Goal: Check status: Check status

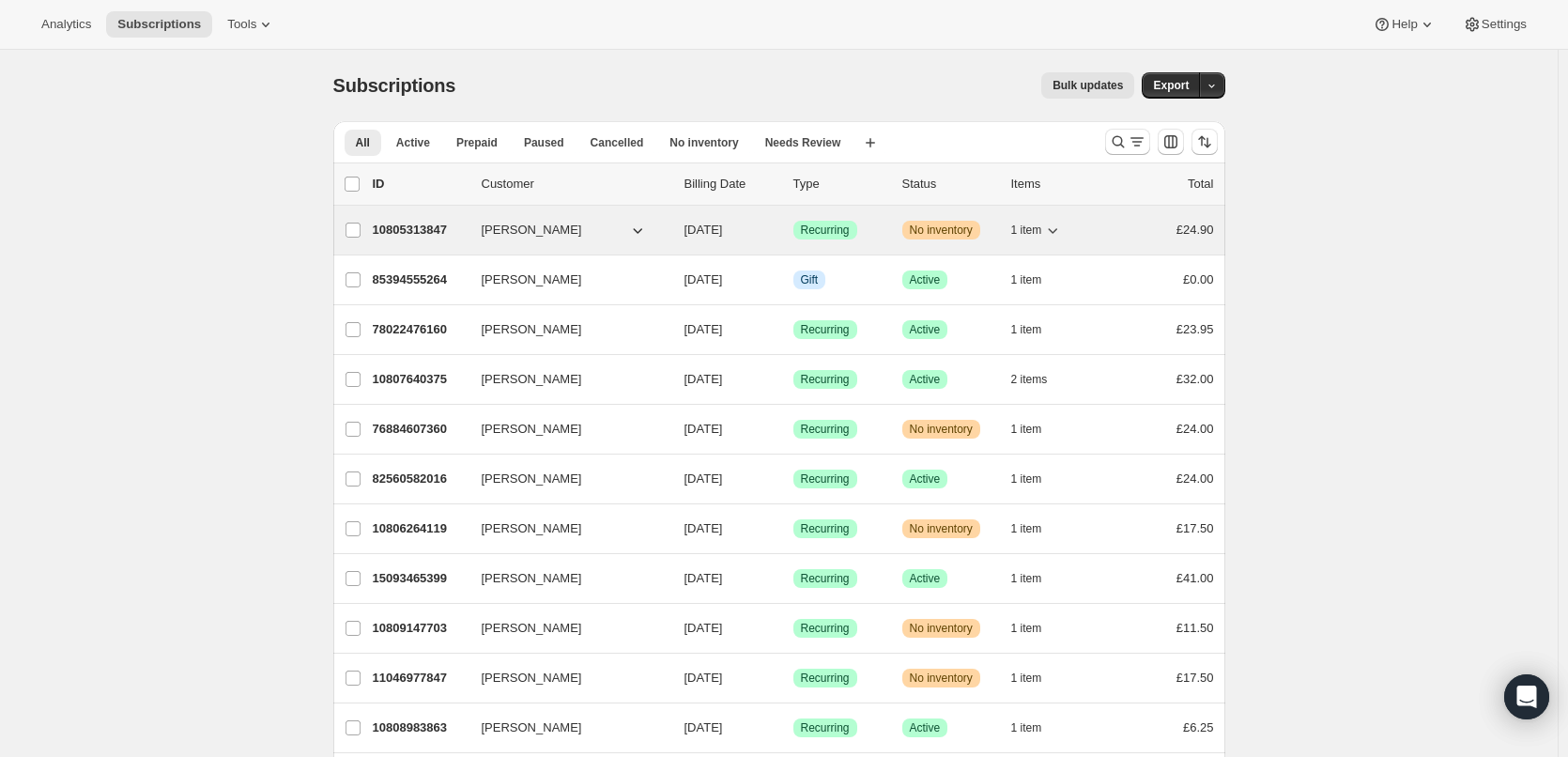
click at [435, 228] on p "10805313847" at bounding box center [419, 230] width 93 height 18
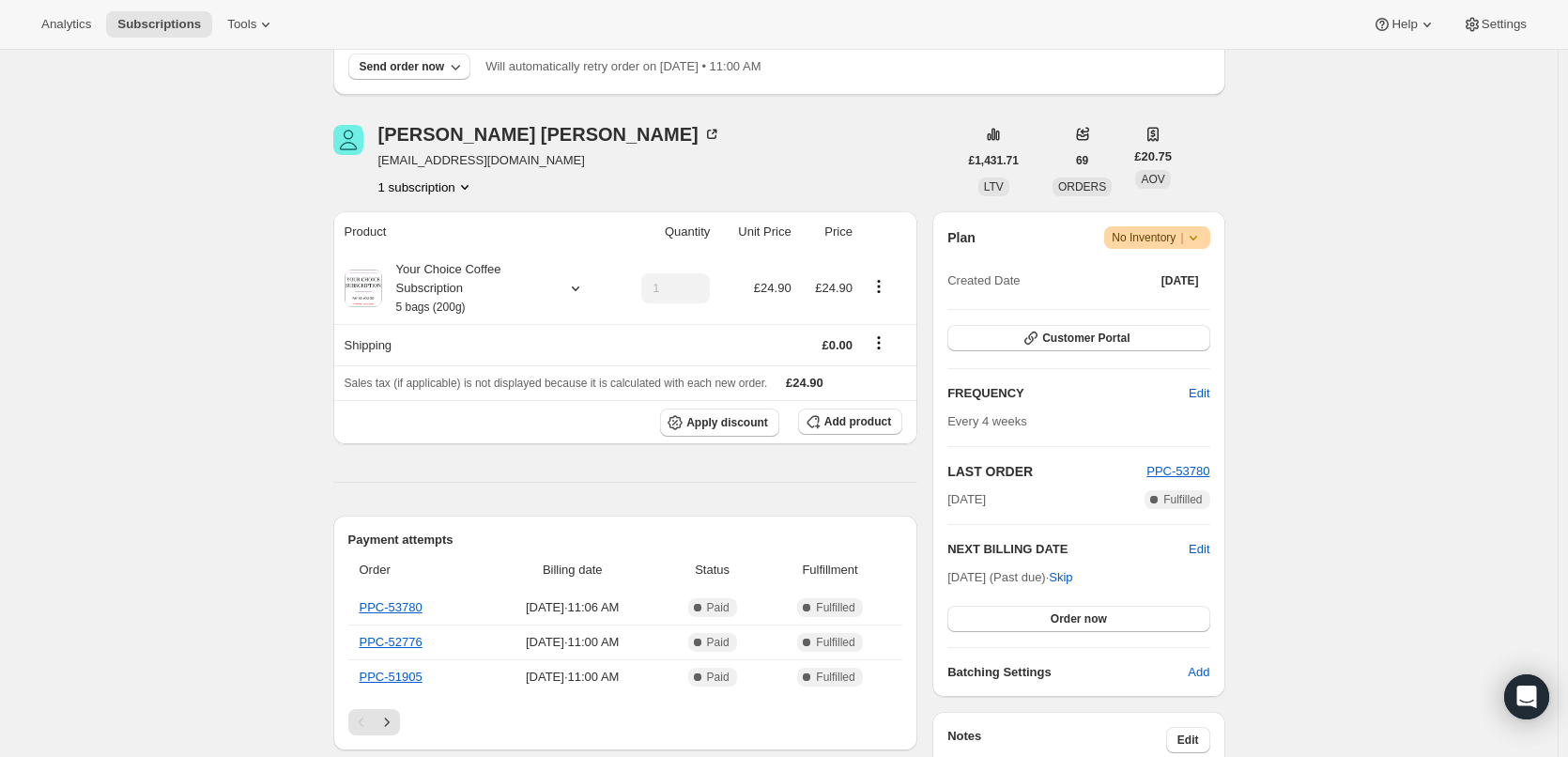
scroll to position [188, 0]
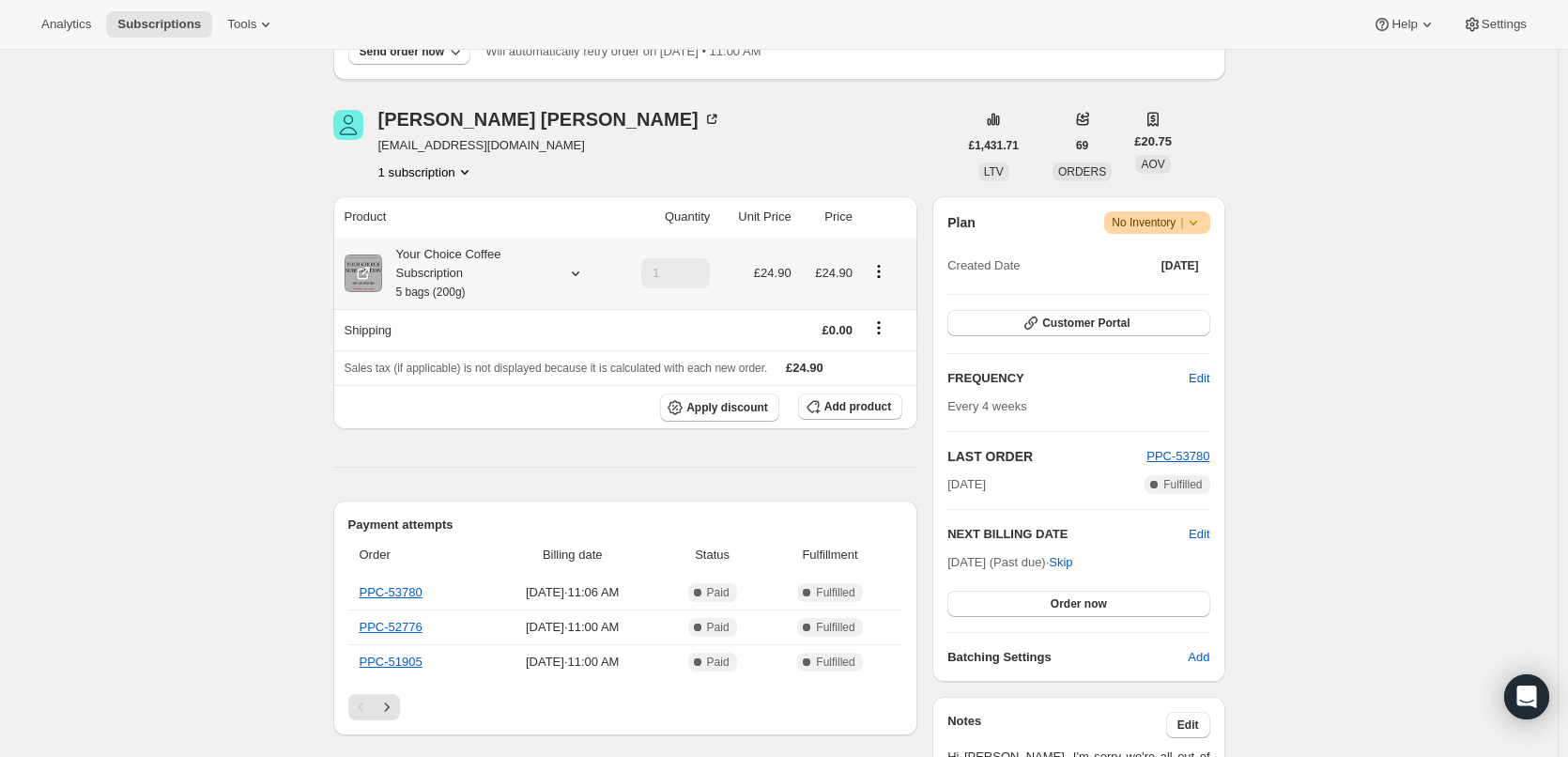
click at [414, 278] on div "Your Choice Coffee Subscription 5 bags (200g)" at bounding box center [465, 273] width 169 height 56
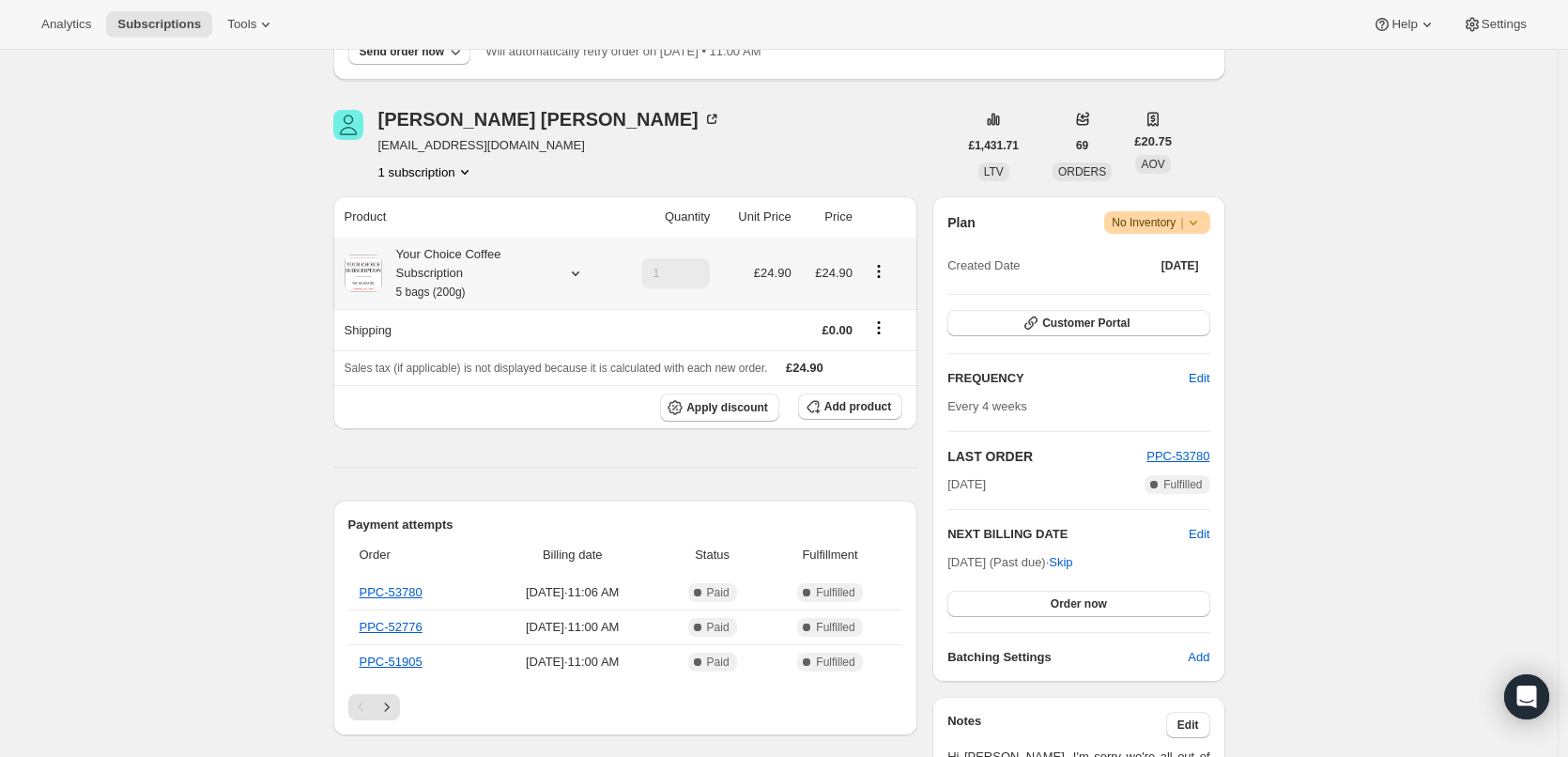
click at [509, 266] on div "Your Choice Coffee Subscription 5 bags (200g)" at bounding box center [465, 273] width 169 height 56
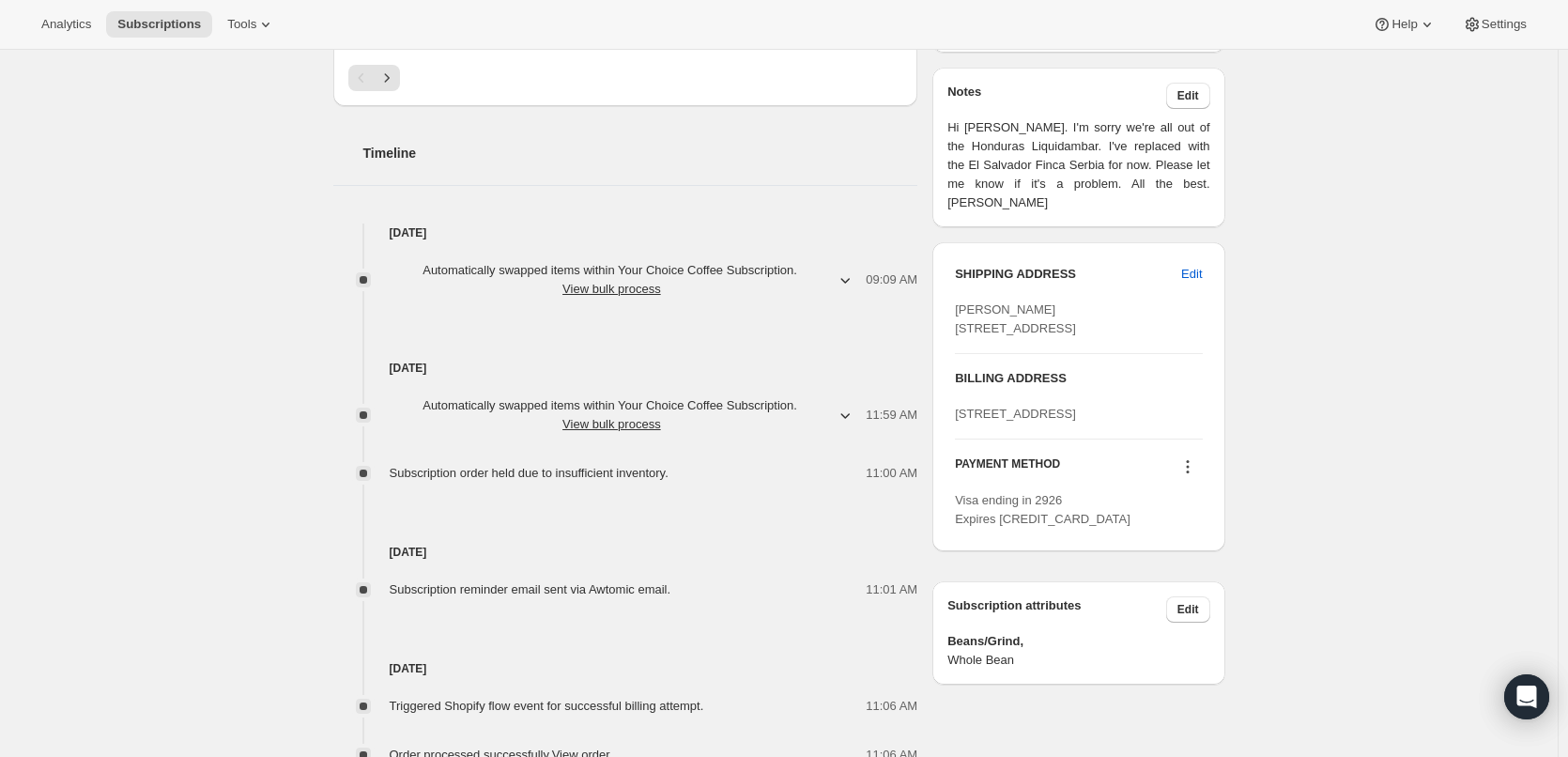
scroll to position [846, 0]
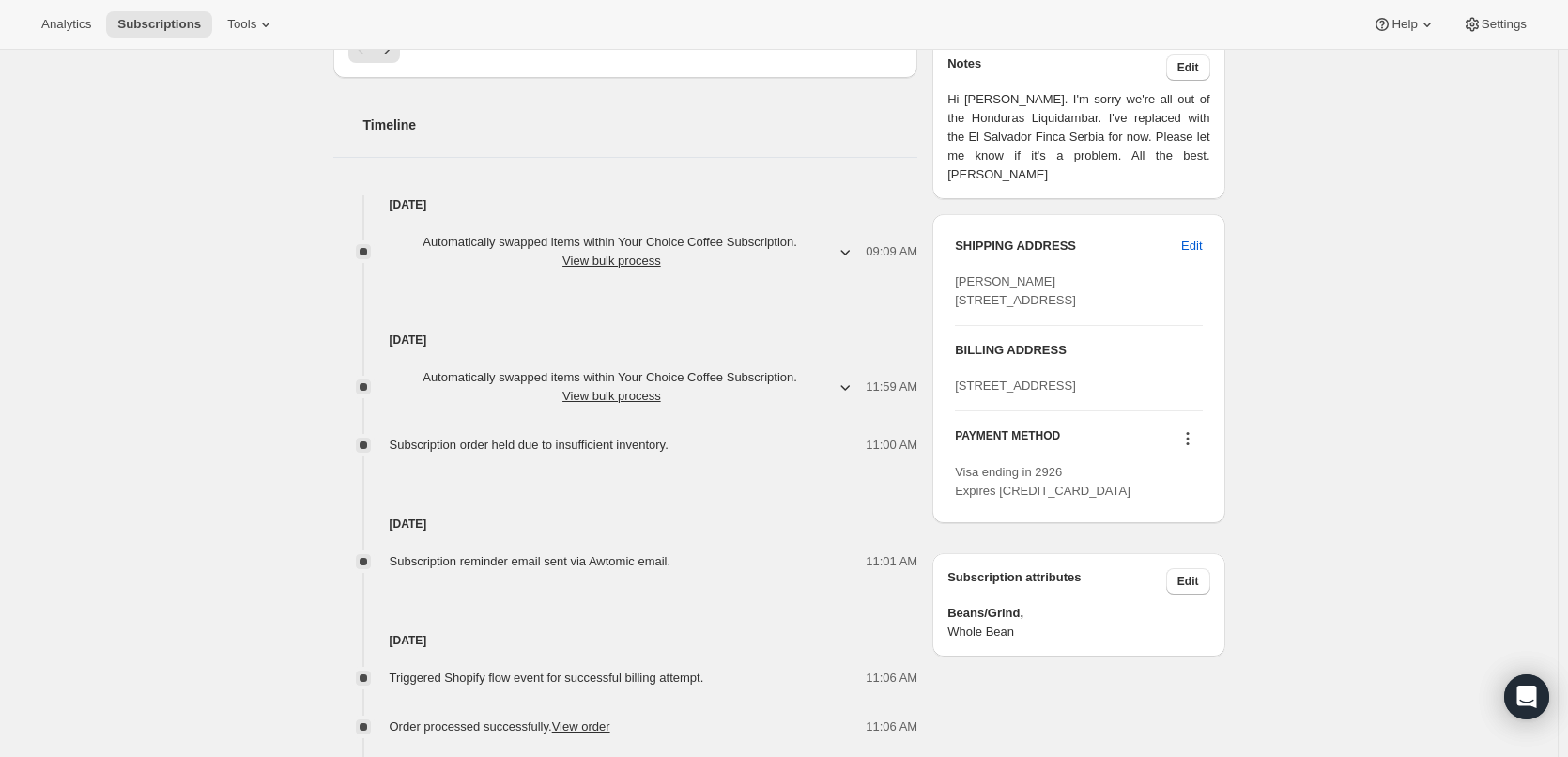
click at [849, 383] on icon "button" at bounding box center [844, 387] width 18 height 18
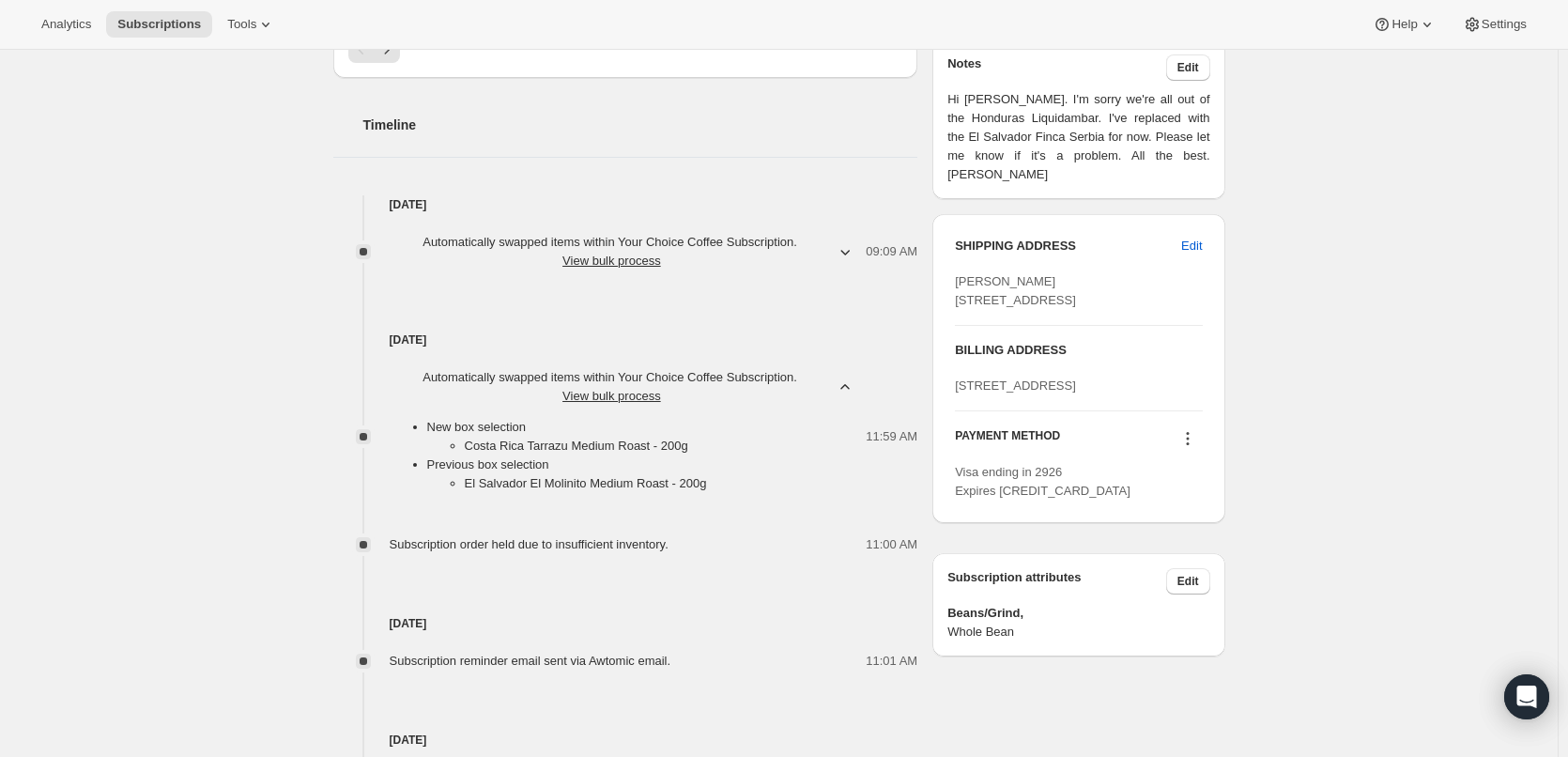
click at [849, 384] on icon "button" at bounding box center [845, 386] width 9 height 5
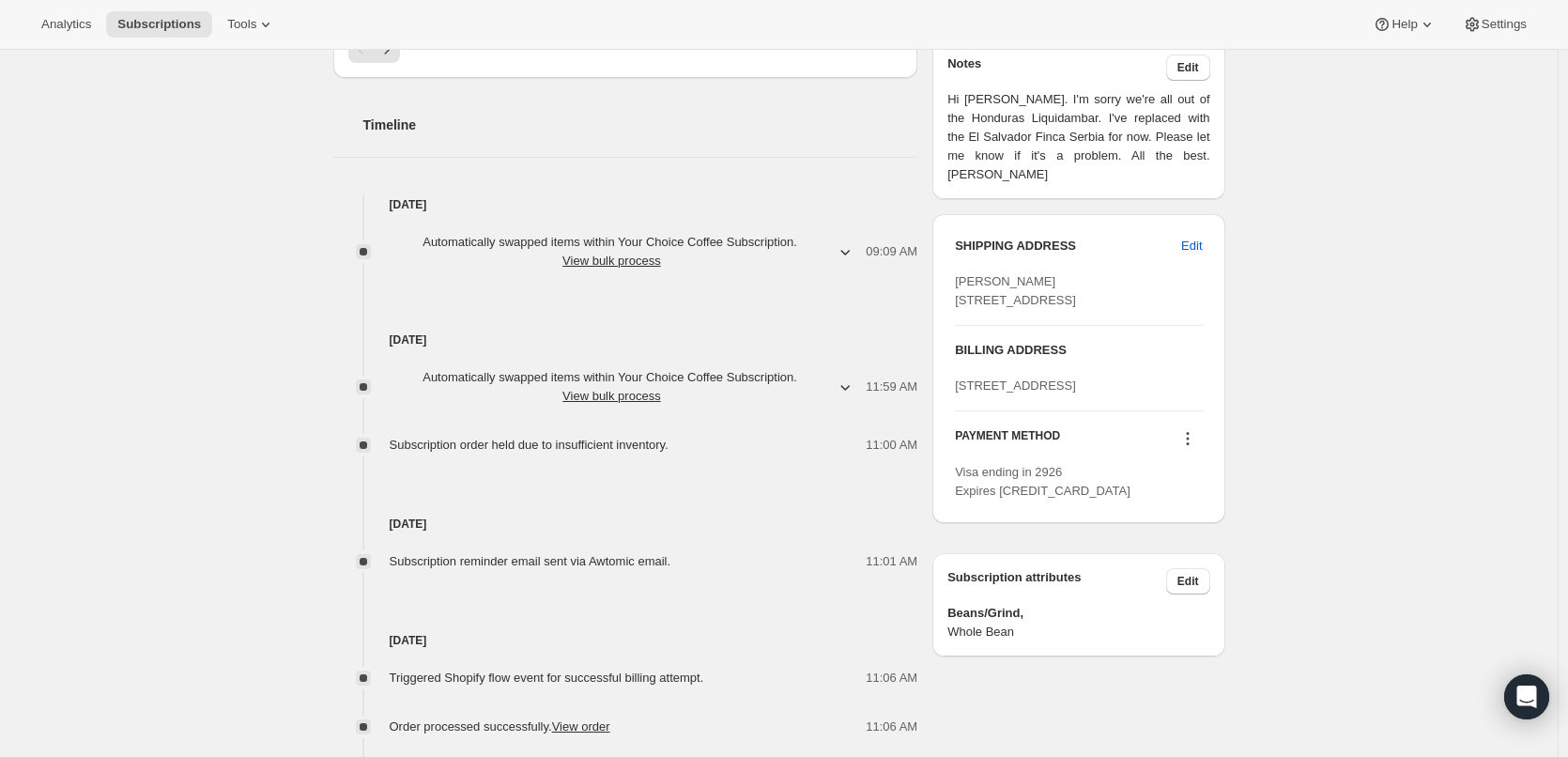
click at [835, 386] on span "Automatically swapped items within Your Choice Coffee Subscription . View bulk …" at bounding box center [612, 387] width 445 height 38
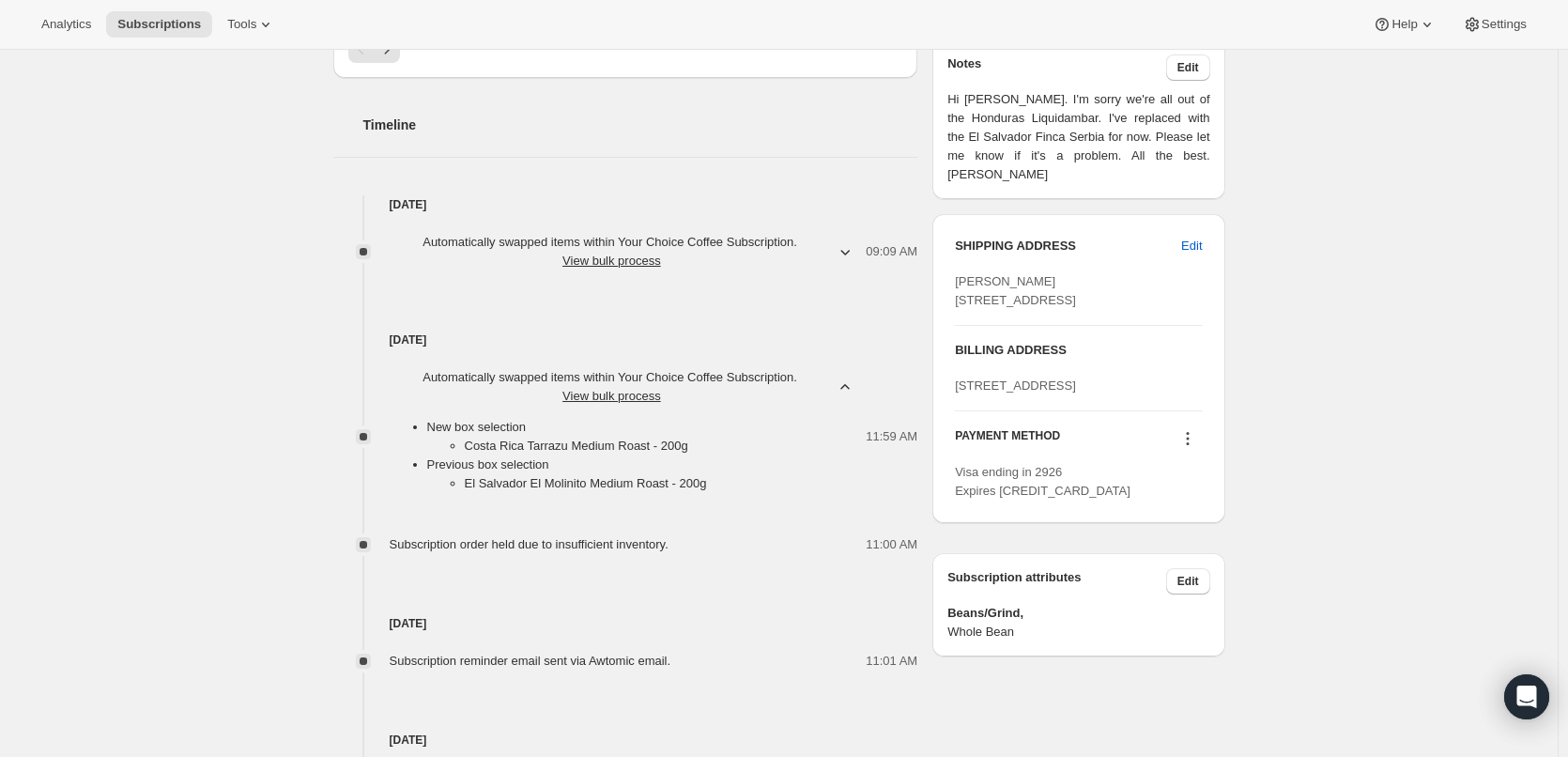
click at [835, 386] on span "Automatically swapped items within Your Choice Coffee Subscription . View bulk …" at bounding box center [612, 387] width 445 height 38
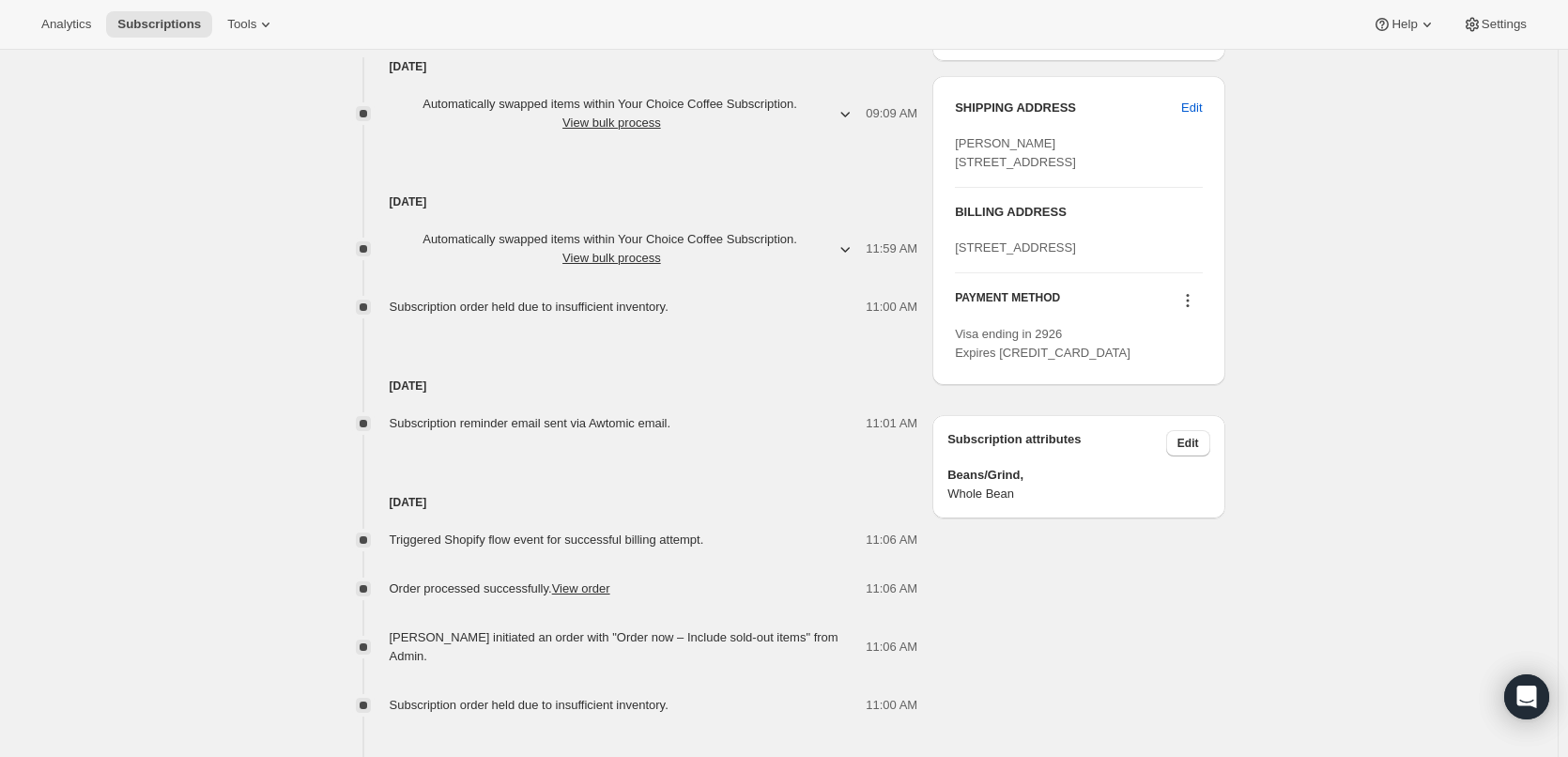
scroll to position [1033, 0]
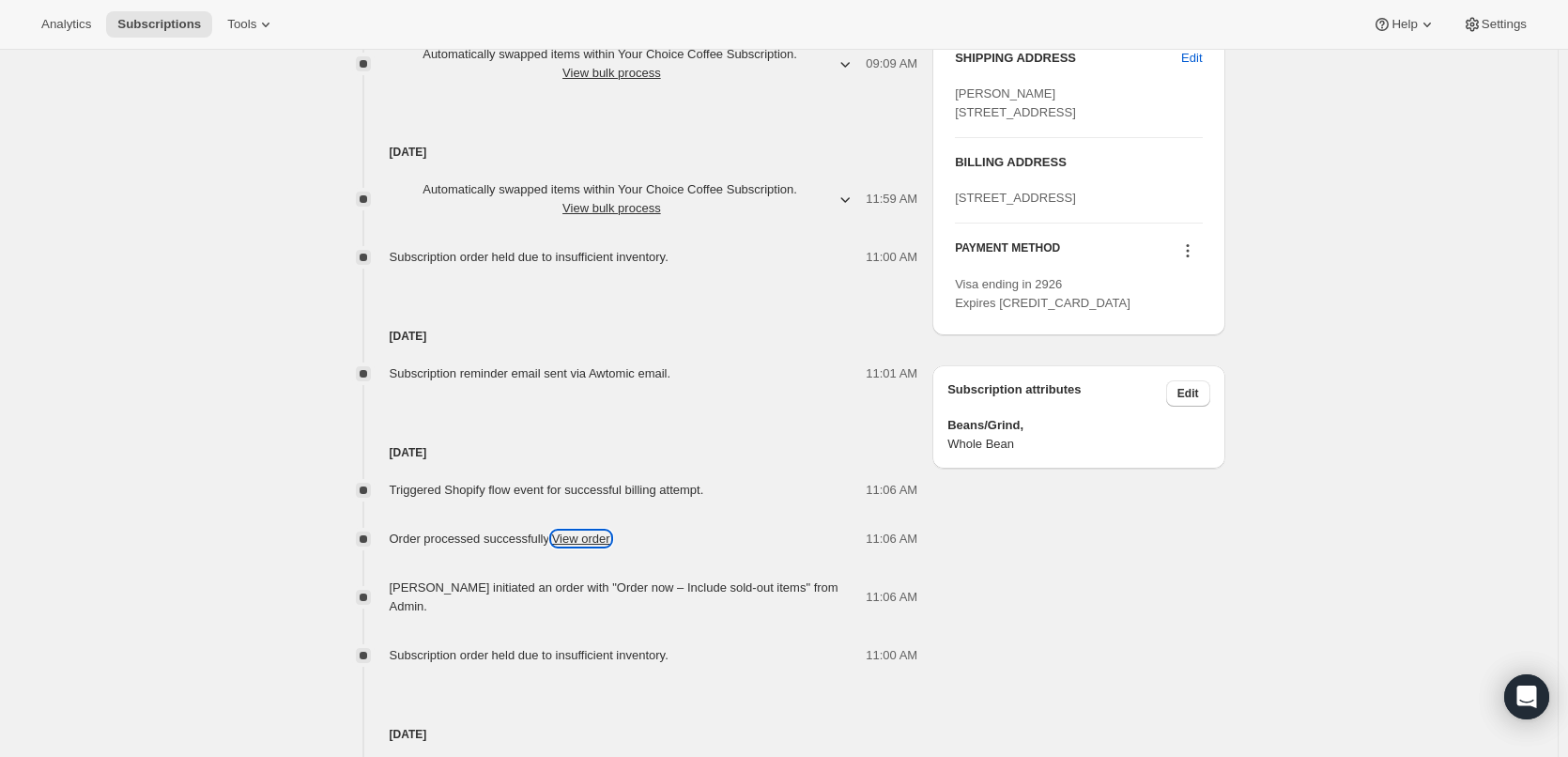
click at [590, 536] on link "View order" at bounding box center [581, 538] width 58 height 14
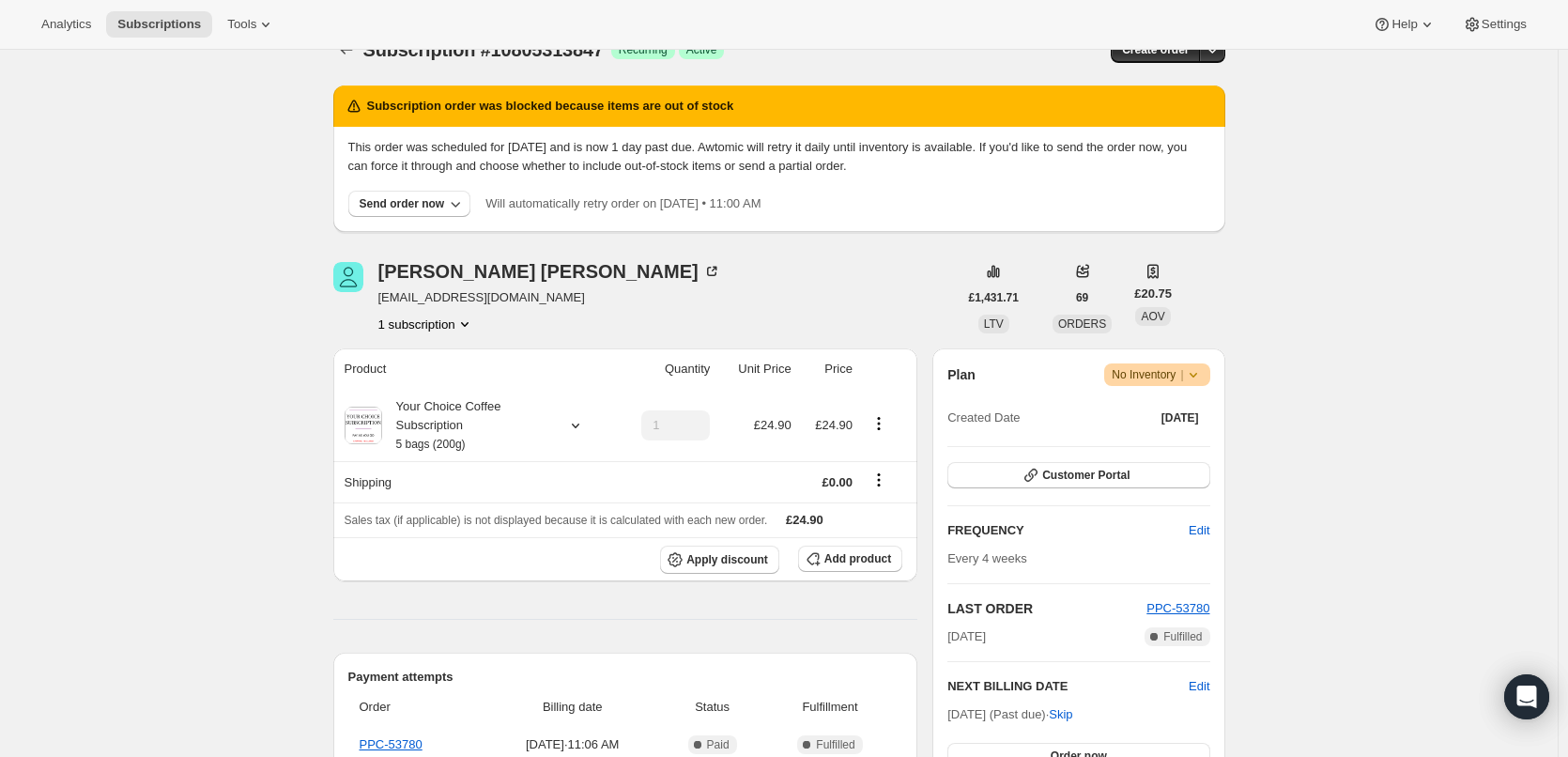
scroll to position [0, 0]
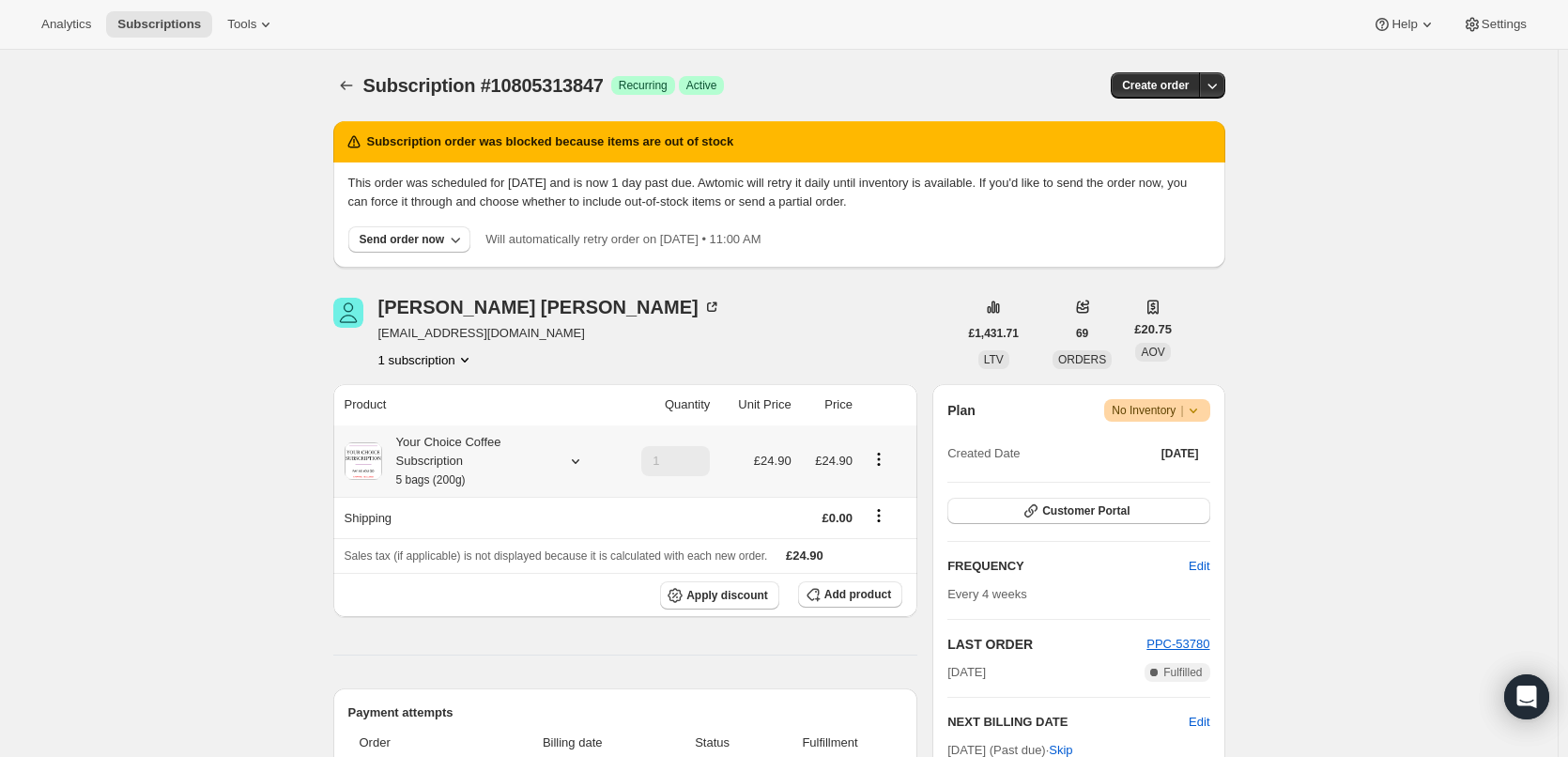
click at [470, 473] on div "Your Choice Coffee Subscription 5 bags (200g)" at bounding box center [465, 461] width 169 height 56
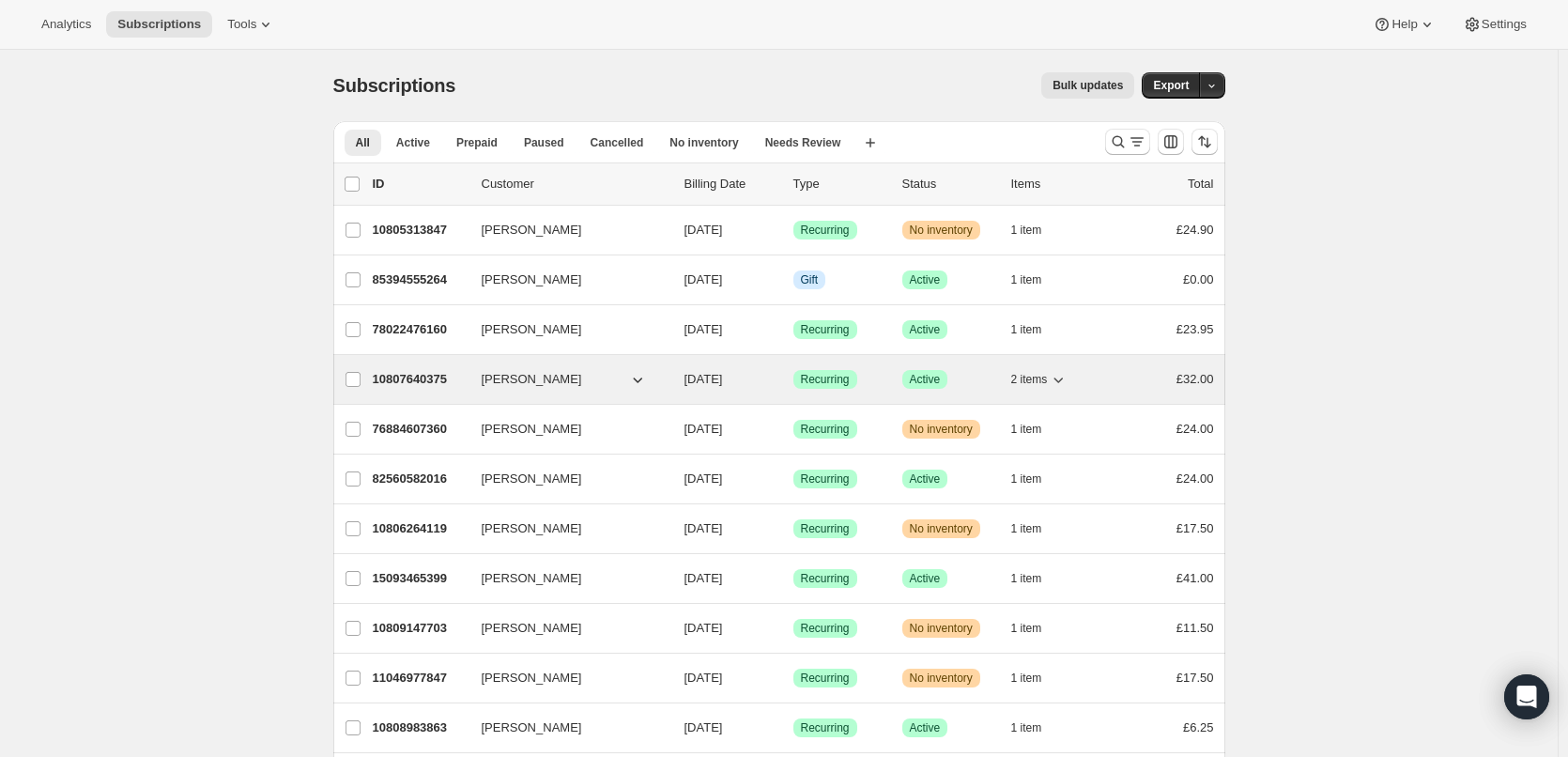
click at [421, 381] on p "10807640375" at bounding box center [419, 379] width 93 height 18
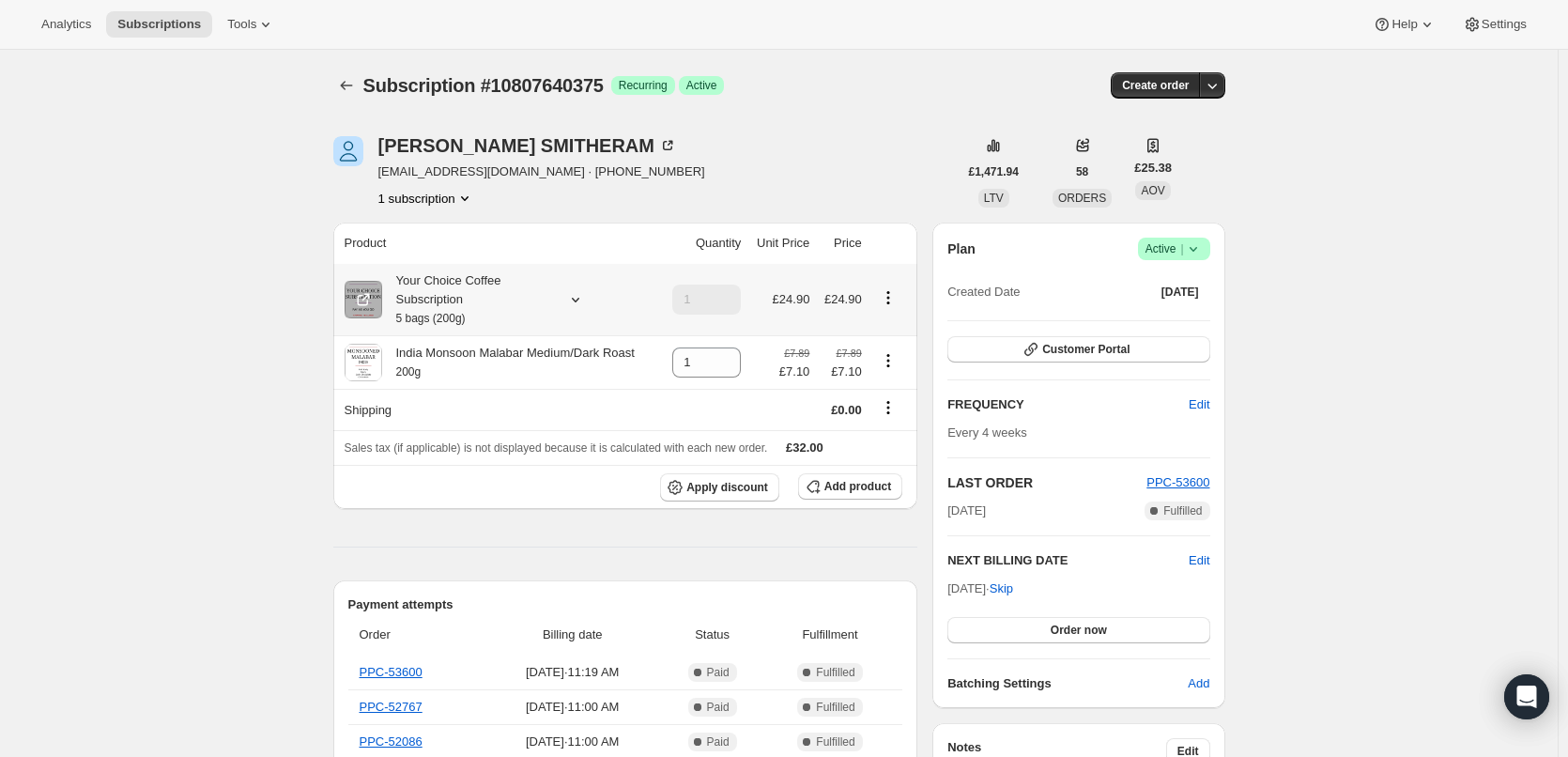
click at [437, 301] on div "Your Choice Coffee Subscription 5 bags (200g)" at bounding box center [465, 299] width 169 height 56
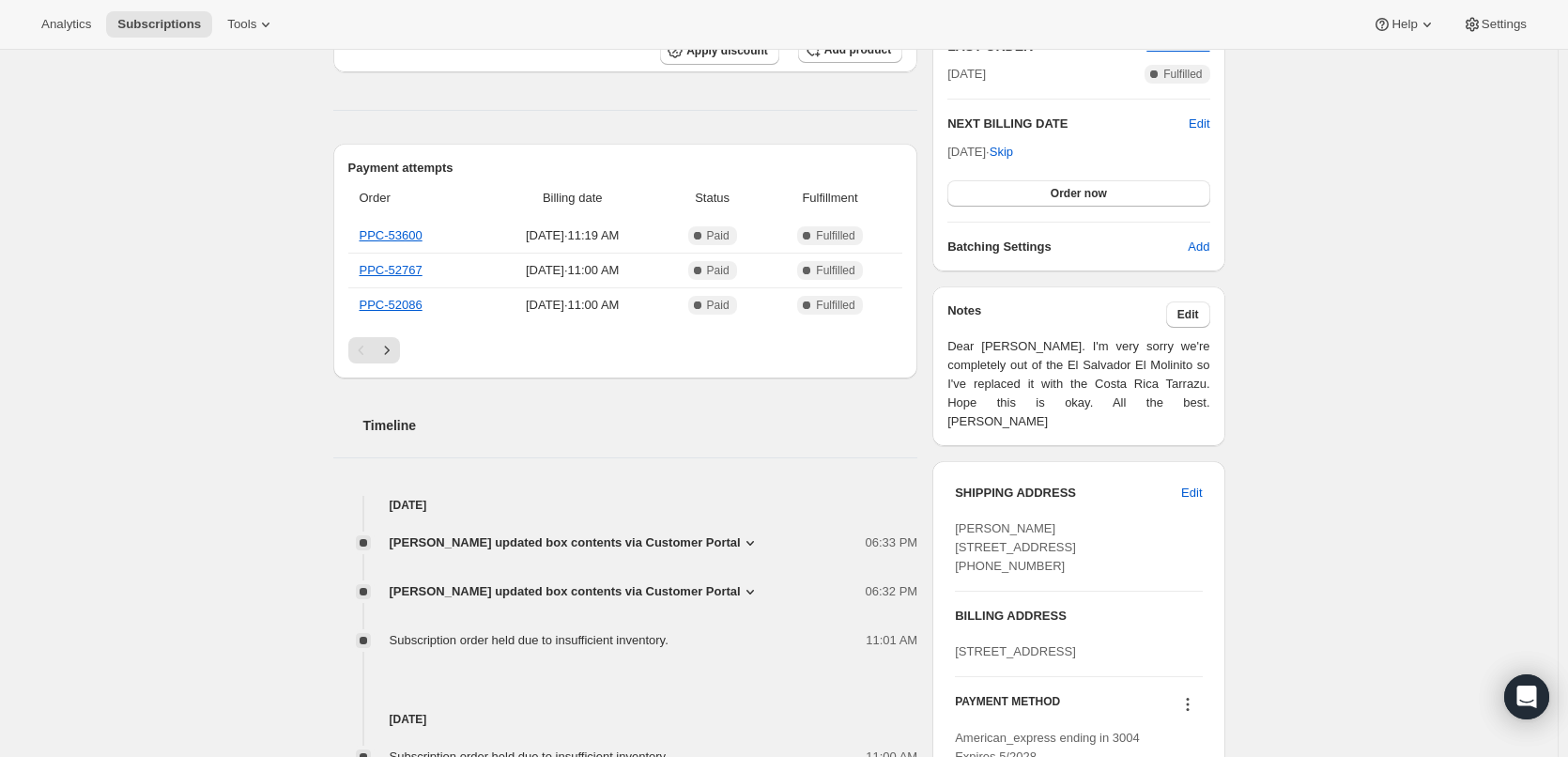
scroll to position [470, 0]
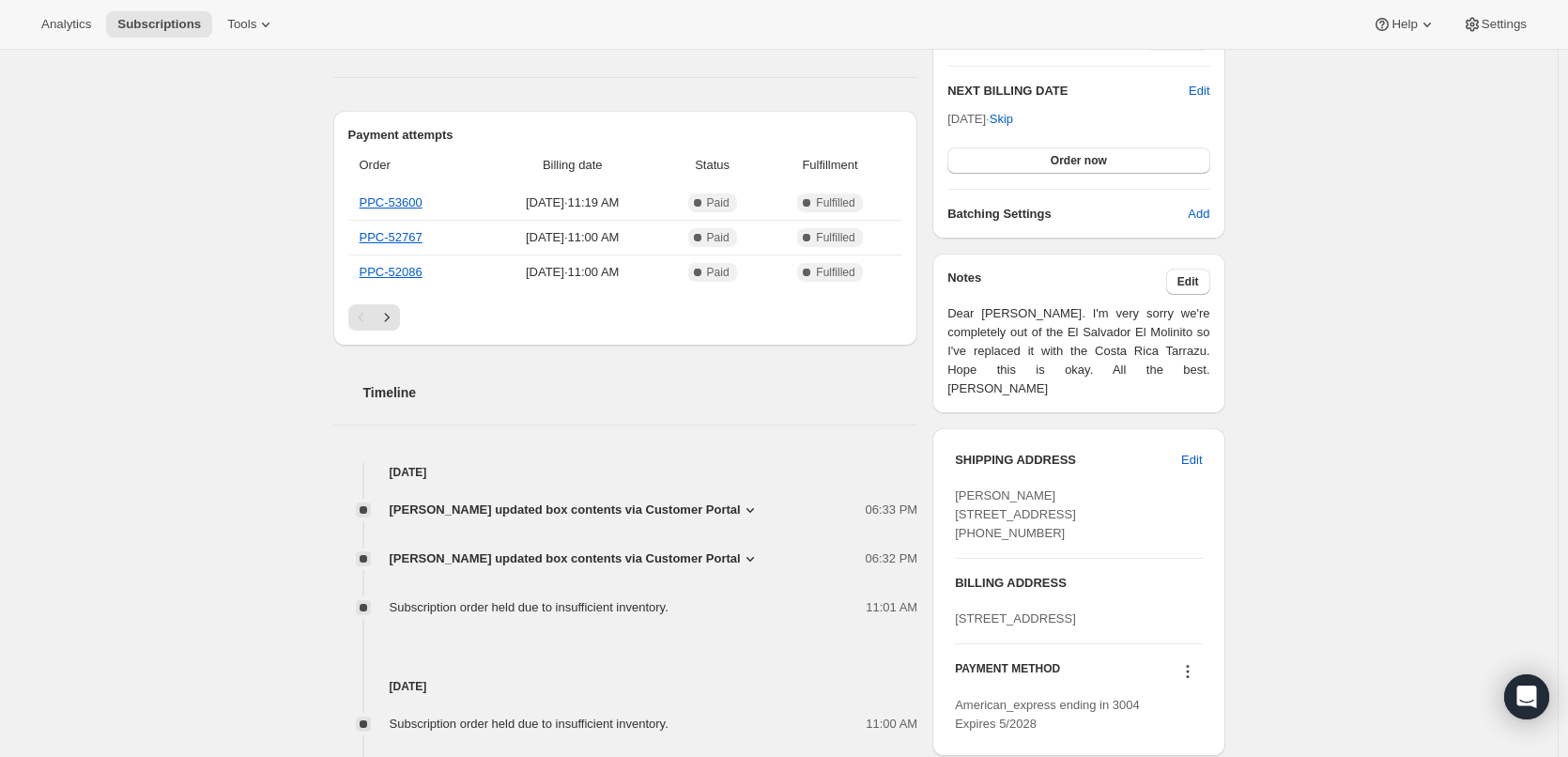
click at [645, 509] on span "DANIEL SMITHERAM updated box contents via Customer Portal" at bounding box center [565, 509] width 351 height 18
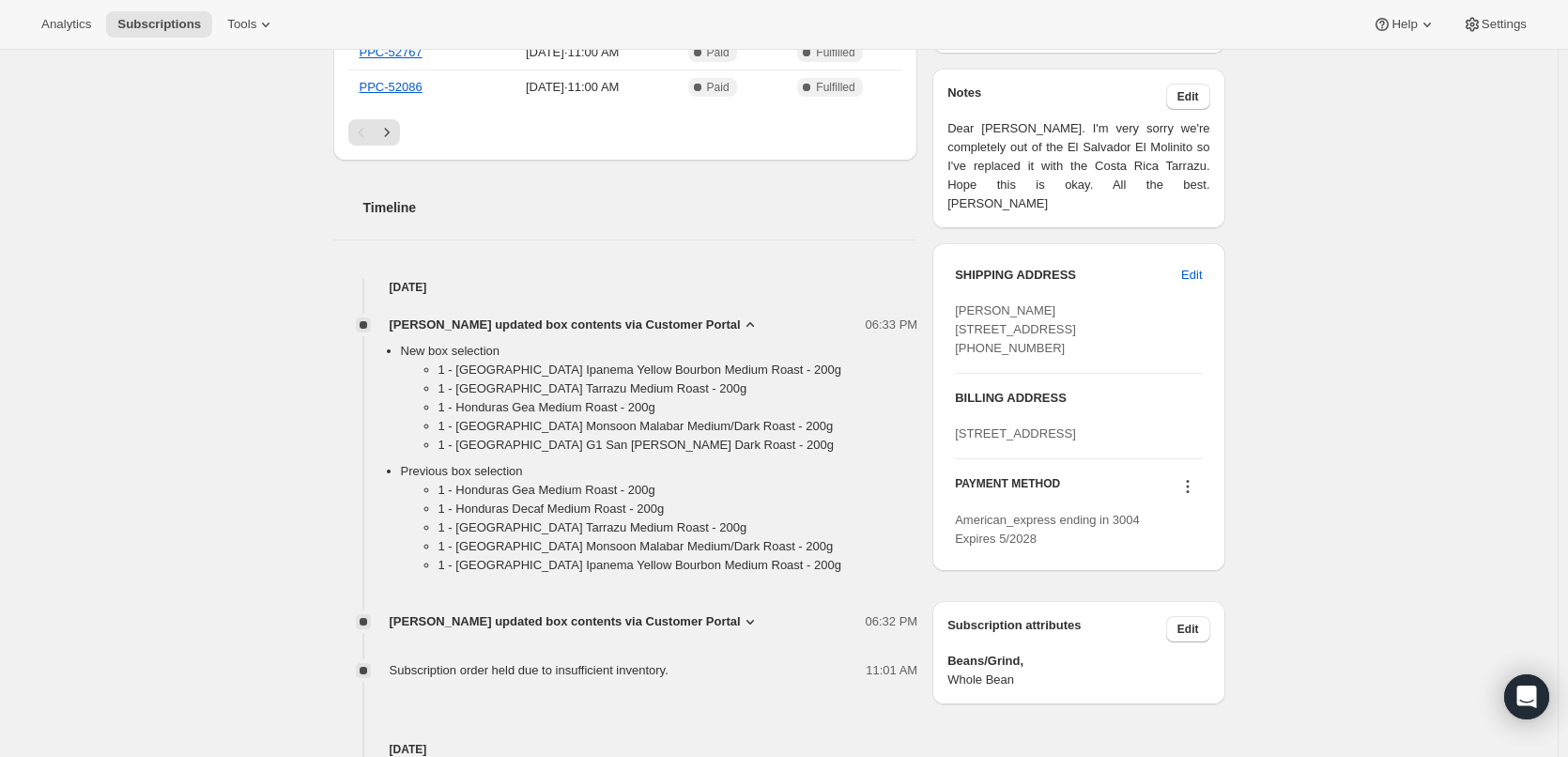
scroll to position [658, 0]
click at [738, 622] on span "DANIEL SMITHERAM updated box contents via Customer Portal" at bounding box center [565, 618] width 351 height 18
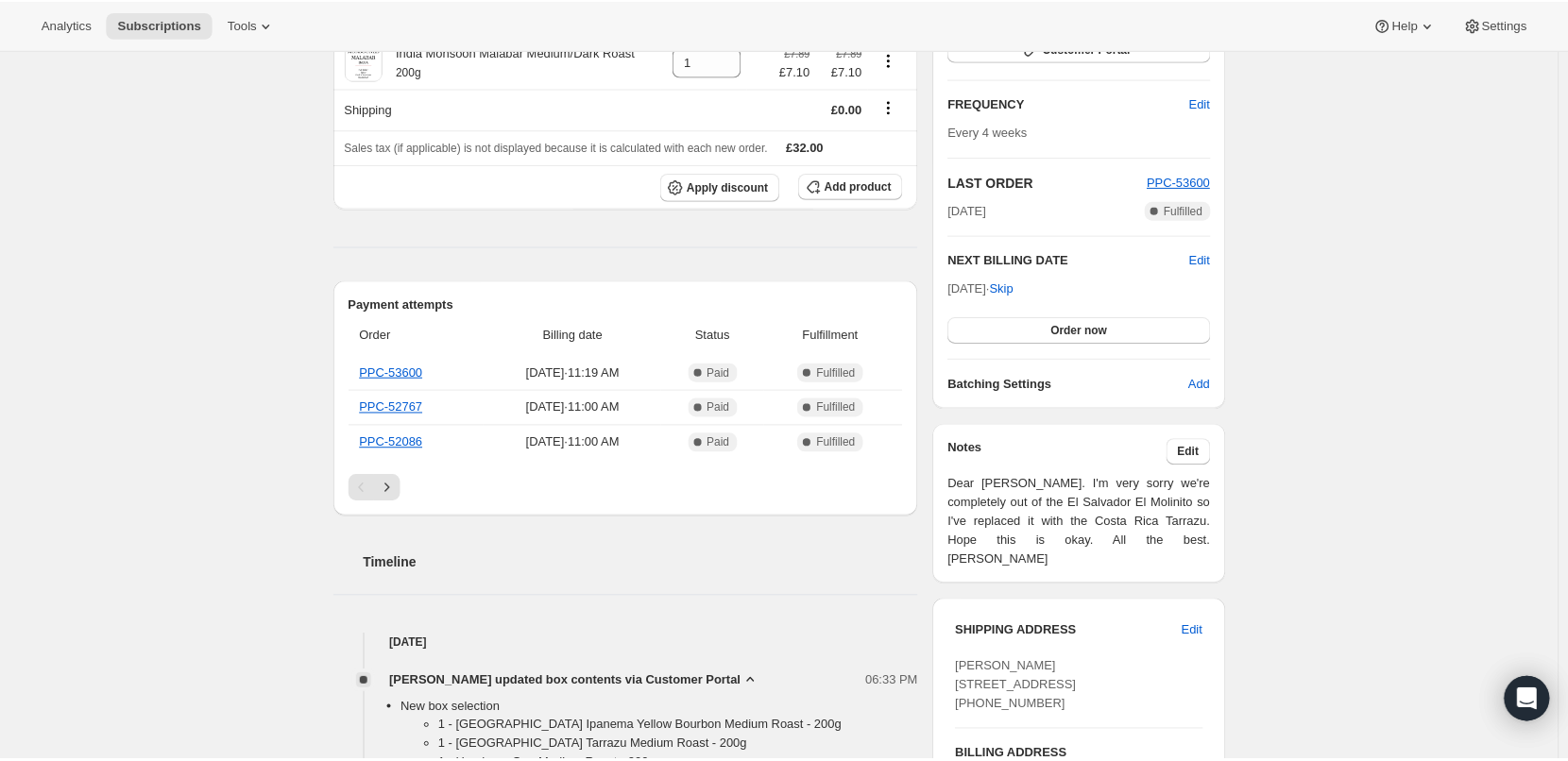
scroll to position [0, 0]
